Goal: Information Seeking & Learning: Learn about a topic

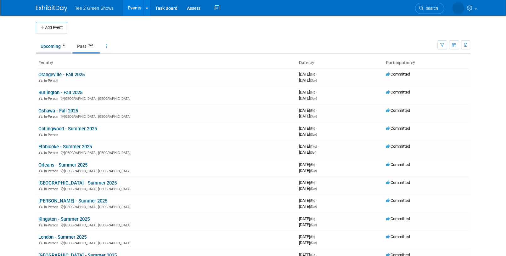
click at [46, 45] on link "Upcoming 4" at bounding box center [53, 46] width 35 height 12
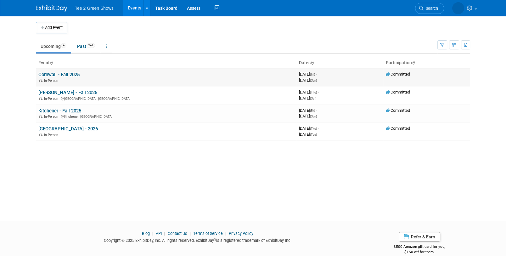
click at [53, 75] on link "Cornwall - Fall 2025" at bounding box center [58, 75] width 41 height 6
click at [69, 92] on link "[PERSON_NAME] - Fall 2025" at bounding box center [67, 93] width 59 height 6
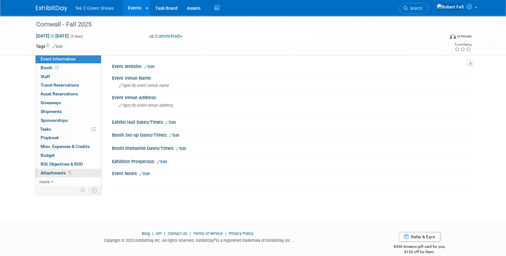
click at [64, 173] on span "Attachments 1" at bounding box center [56, 172] width 31 height 5
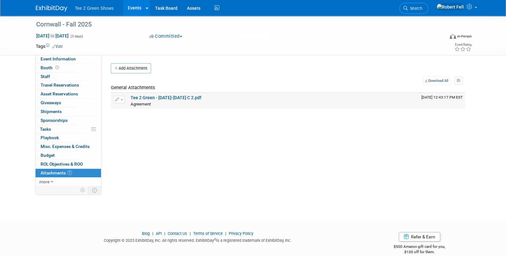
click at [169, 95] on link "Tee 2 Green - 2025 Sept 18-21 C 2.pdf" at bounding box center [166, 97] width 71 height 5
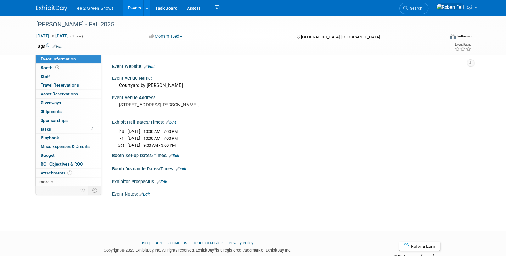
click at [57, 3] on div at bounding box center [55, 6] width 39 height 12
click at [57, 5] on link at bounding box center [55, 5] width 39 height 5
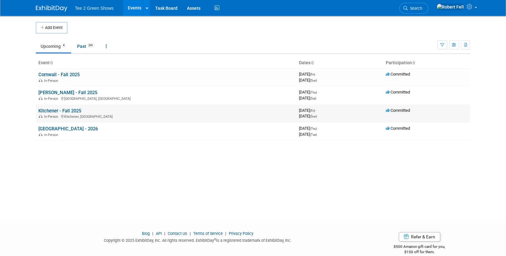
click at [58, 110] on link "Kitchener - Fall 2025" at bounding box center [59, 111] width 43 height 6
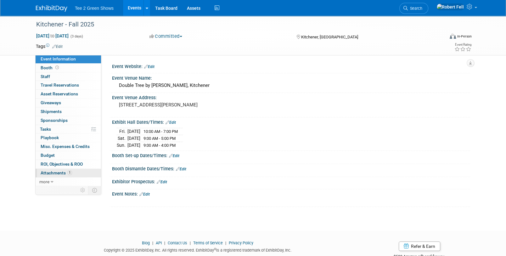
click at [67, 172] on span "1" at bounding box center [69, 172] width 5 height 5
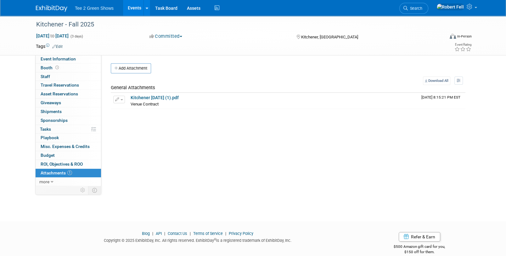
click at [53, 7] on img at bounding box center [51, 8] width 31 height 6
